Goal: Transaction & Acquisition: Purchase product/service

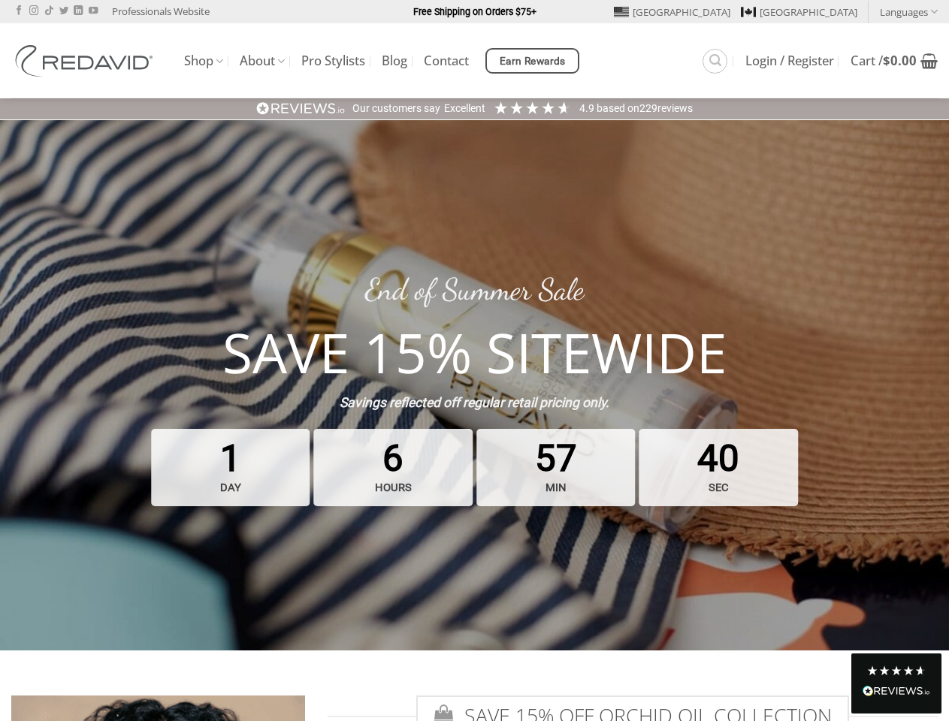
click at [474, 361] on strong "SAVE 15% SITEWIDE" at bounding box center [474, 352] width 504 height 74
click at [908, 11] on link "Languages" at bounding box center [909, 12] width 58 height 22
click at [534, 61] on span "Earn Rewards" at bounding box center [533, 61] width 66 height 17
click at [474, 108] on div "Excellent" at bounding box center [464, 108] width 41 height 15
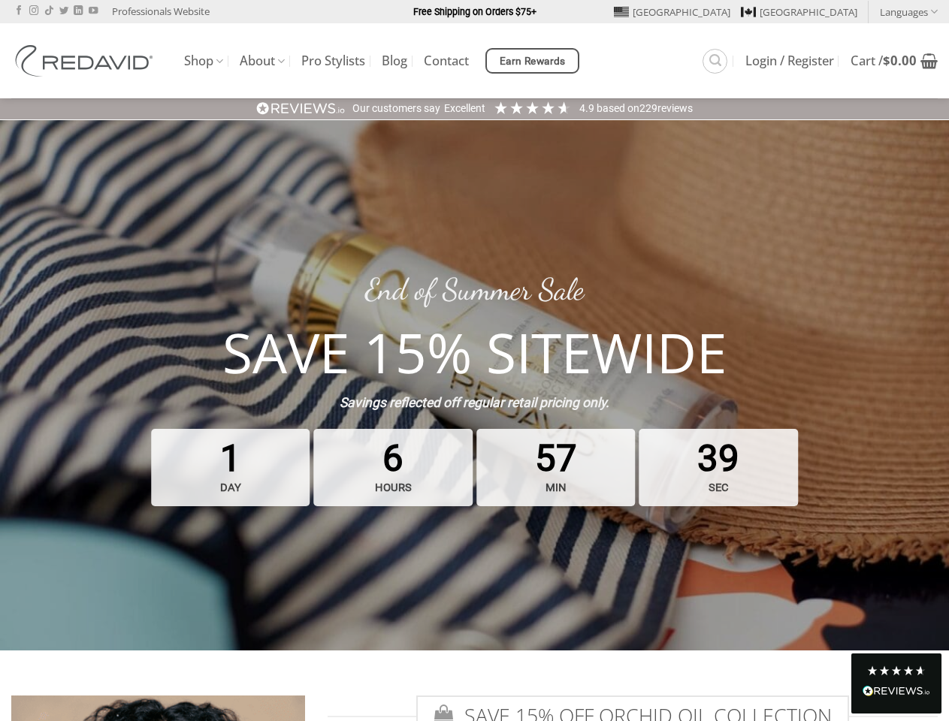
click at [474, 385] on strong "SAVE 15% SITEWIDE" at bounding box center [474, 352] width 504 height 74
click at [896, 683] on div "Read All Reviews" at bounding box center [896, 693] width 68 height 20
